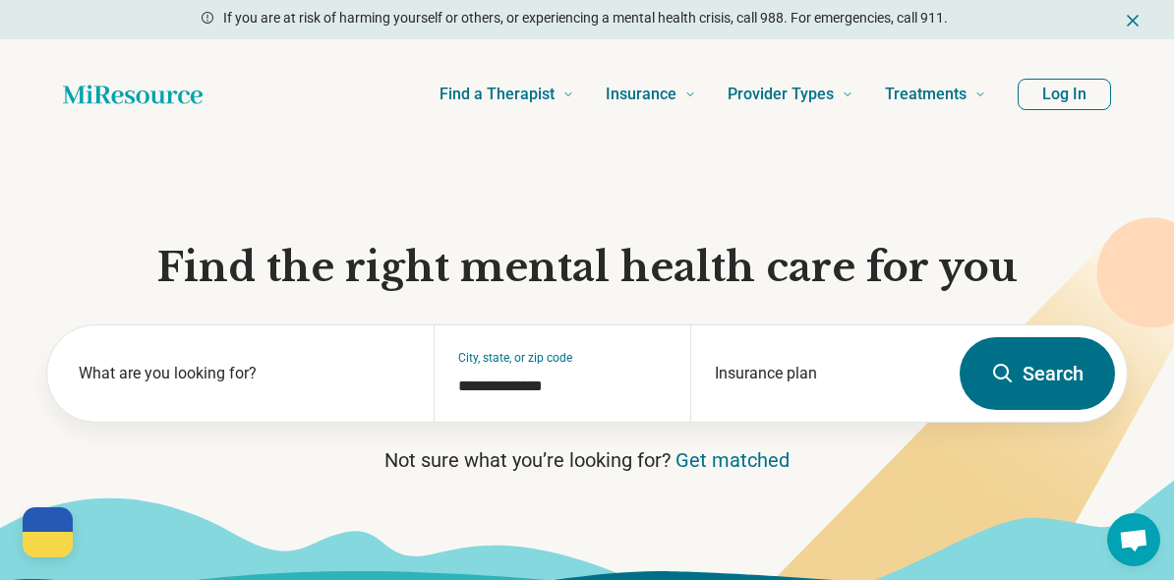
click at [1077, 94] on button "Log In" at bounding box center [1064, 94] width 93 height 31
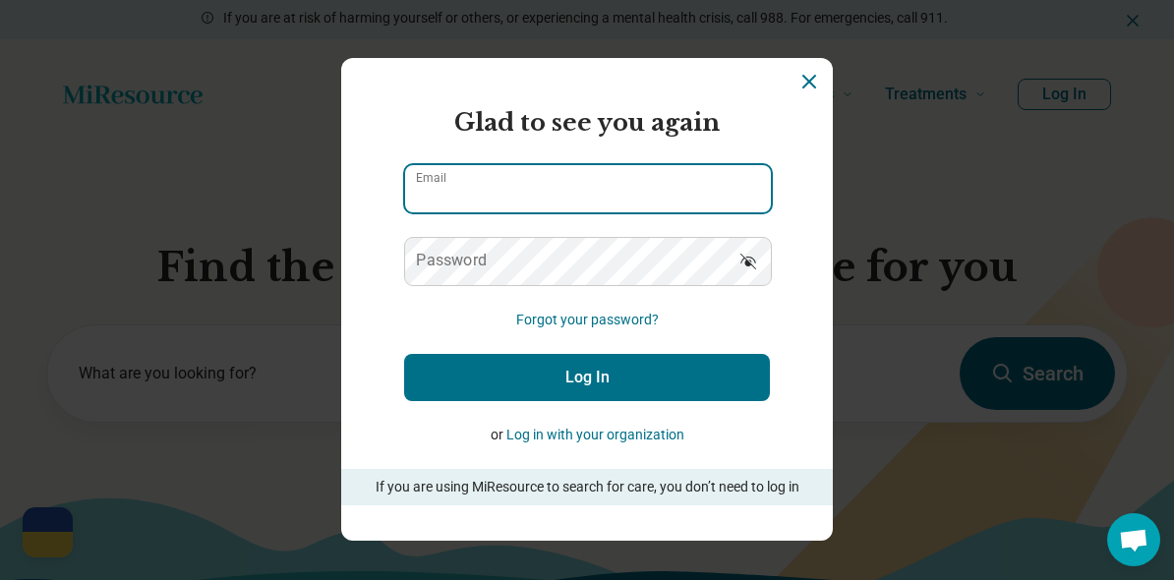
click at [405, 184] on input "Email" at bounding box center [588, 188] width 366 height 47
type input "**********"
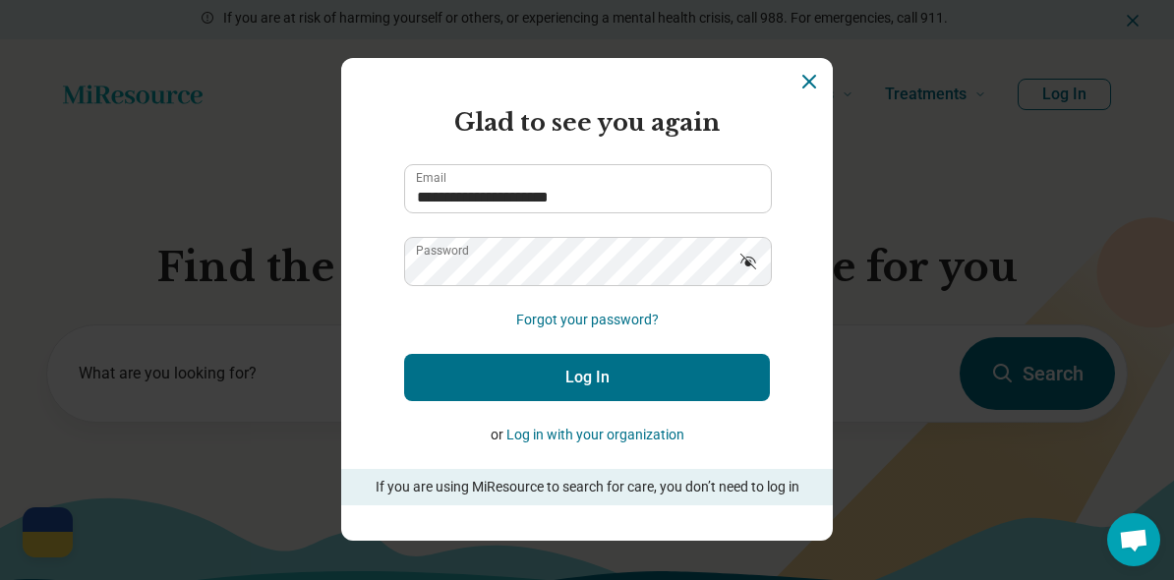
click at [559, 378] on button "Log In" at bounding box center [587, 377] width 366 height 47
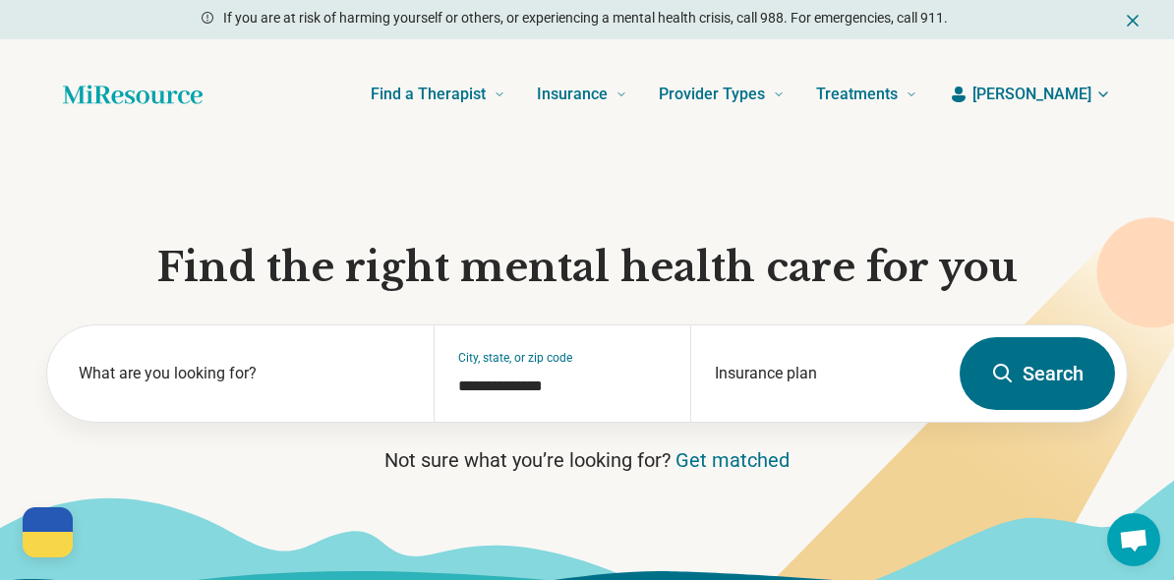
click at [1076, 93] on span "[PERSON_NAME]" at bounding box center [1031, 95] width 119 height 24
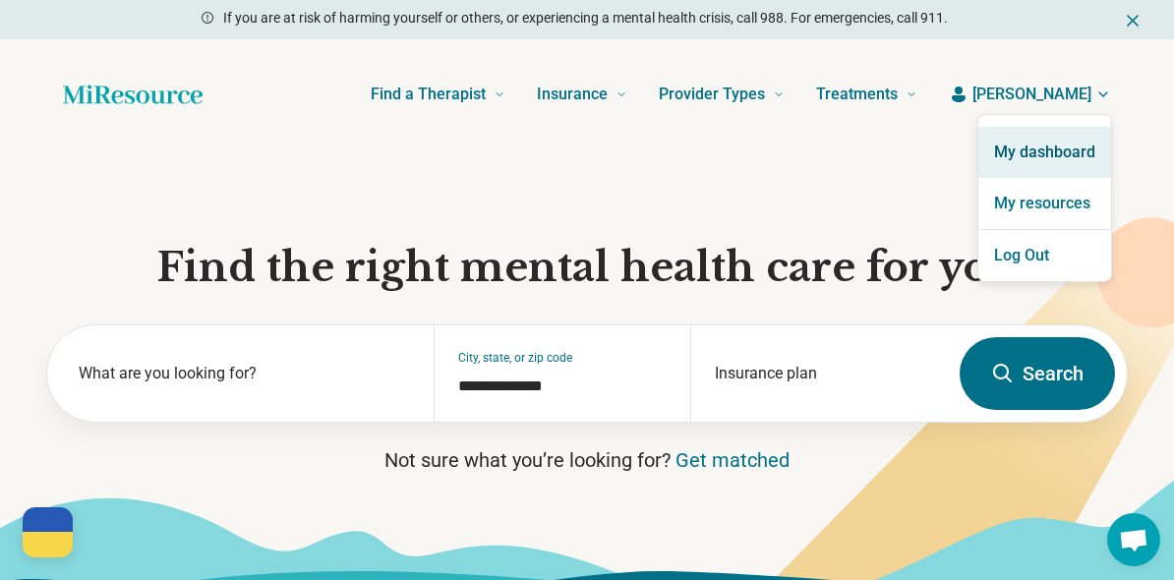
click at [1060, 147] on link "My dashboard" at bounding box center [1044, 152] width 133 height 51
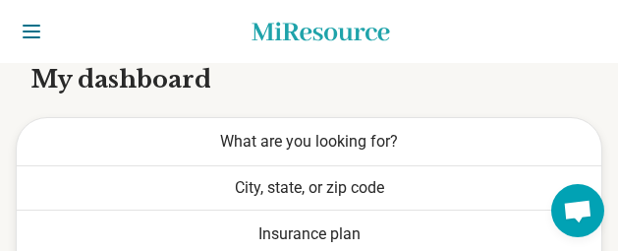
click at [251, 36] on div "Miresource logo" at bounding box center [321, 32] width 556 height 20
